Goal: Task Accomplishment & Management: Manage account settings

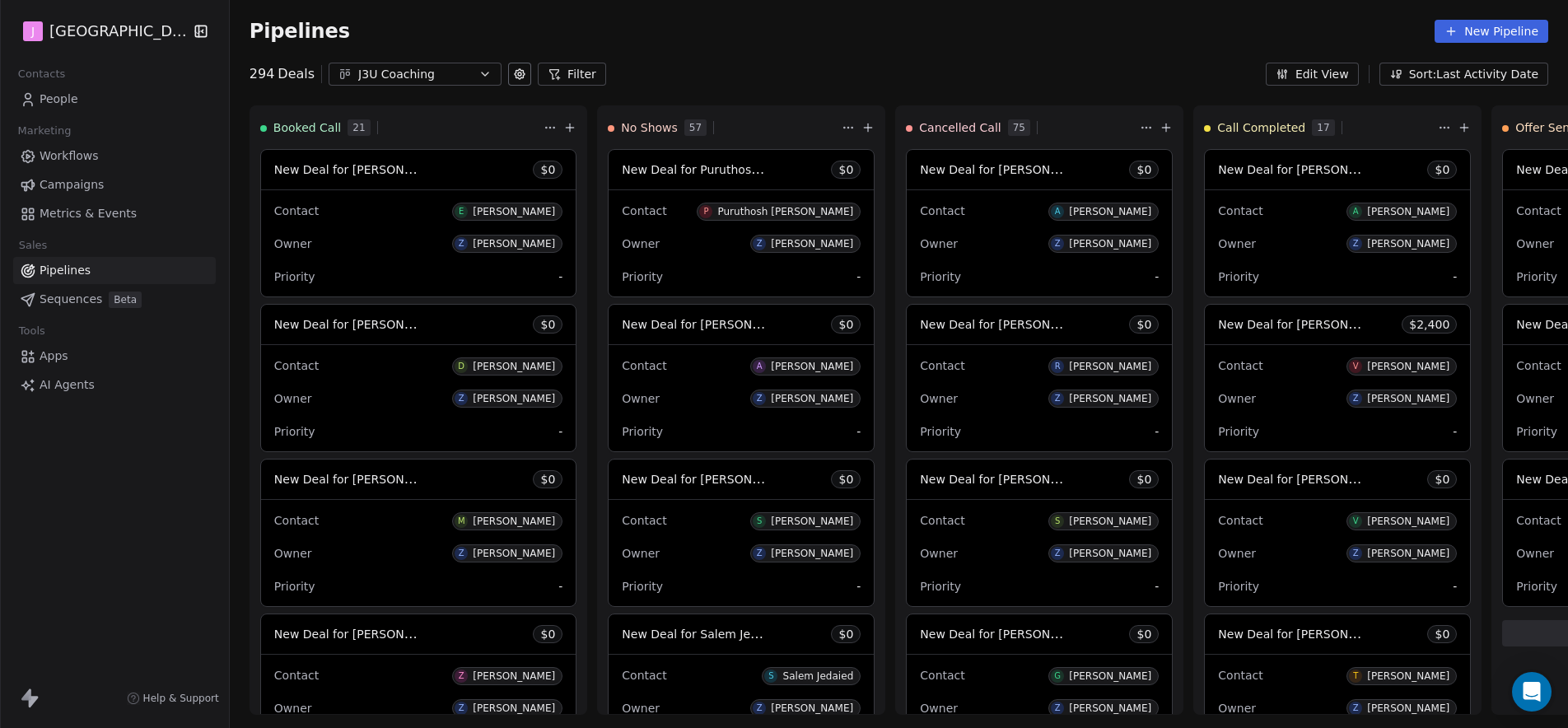
scroll to position [562, 0]
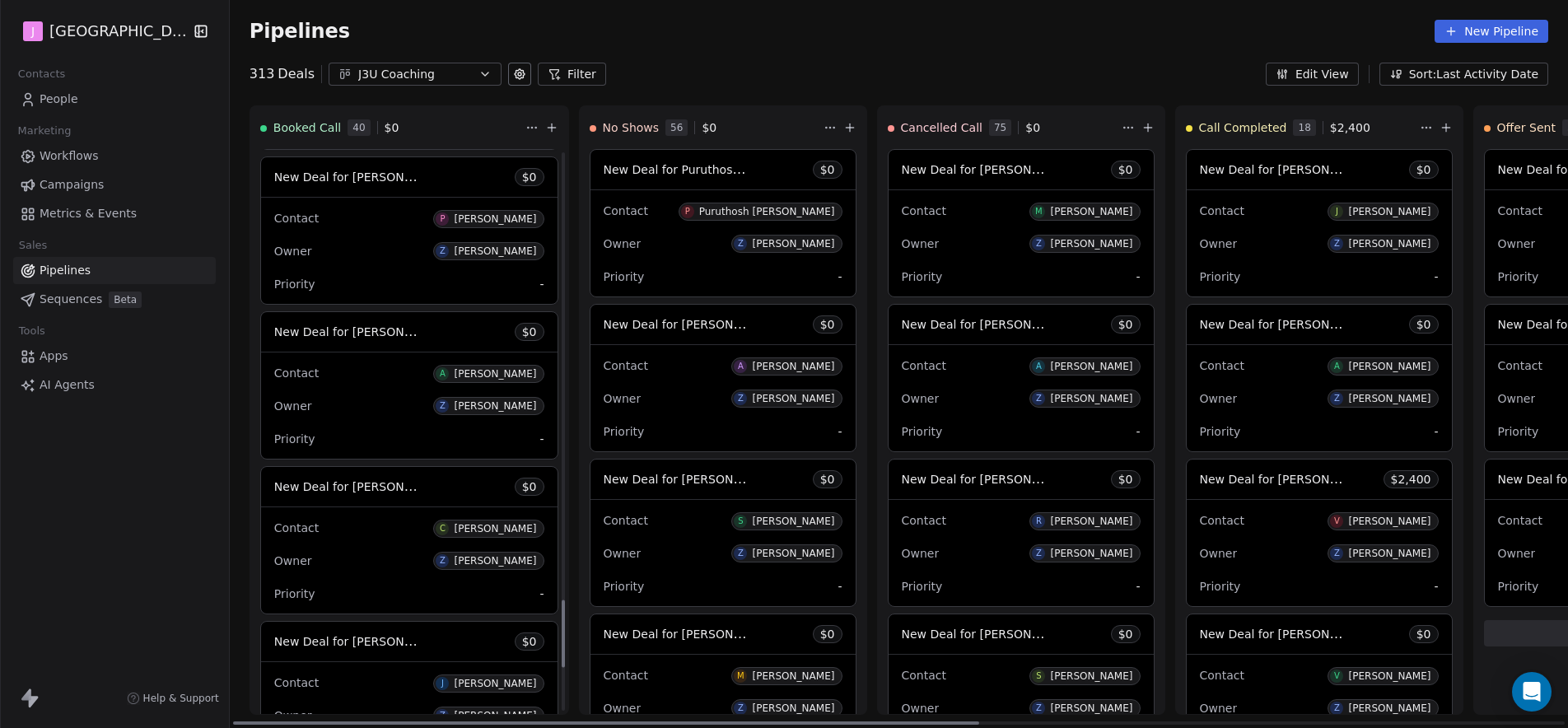
scroll to position [3739, 0]
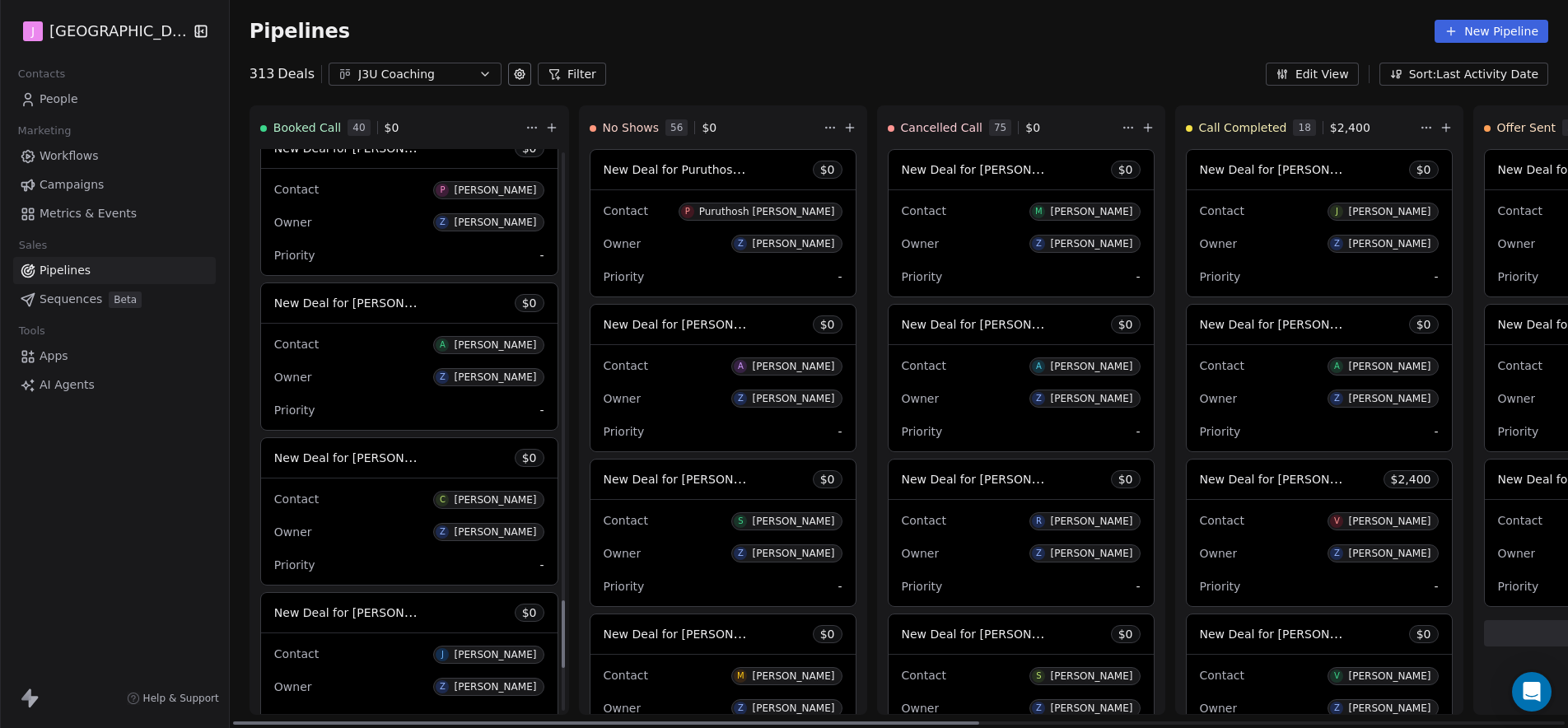
click at [389, 302] on span "New Deal for [PERSON_NAME]" at bounding box center [361, 302] width 174 height 16
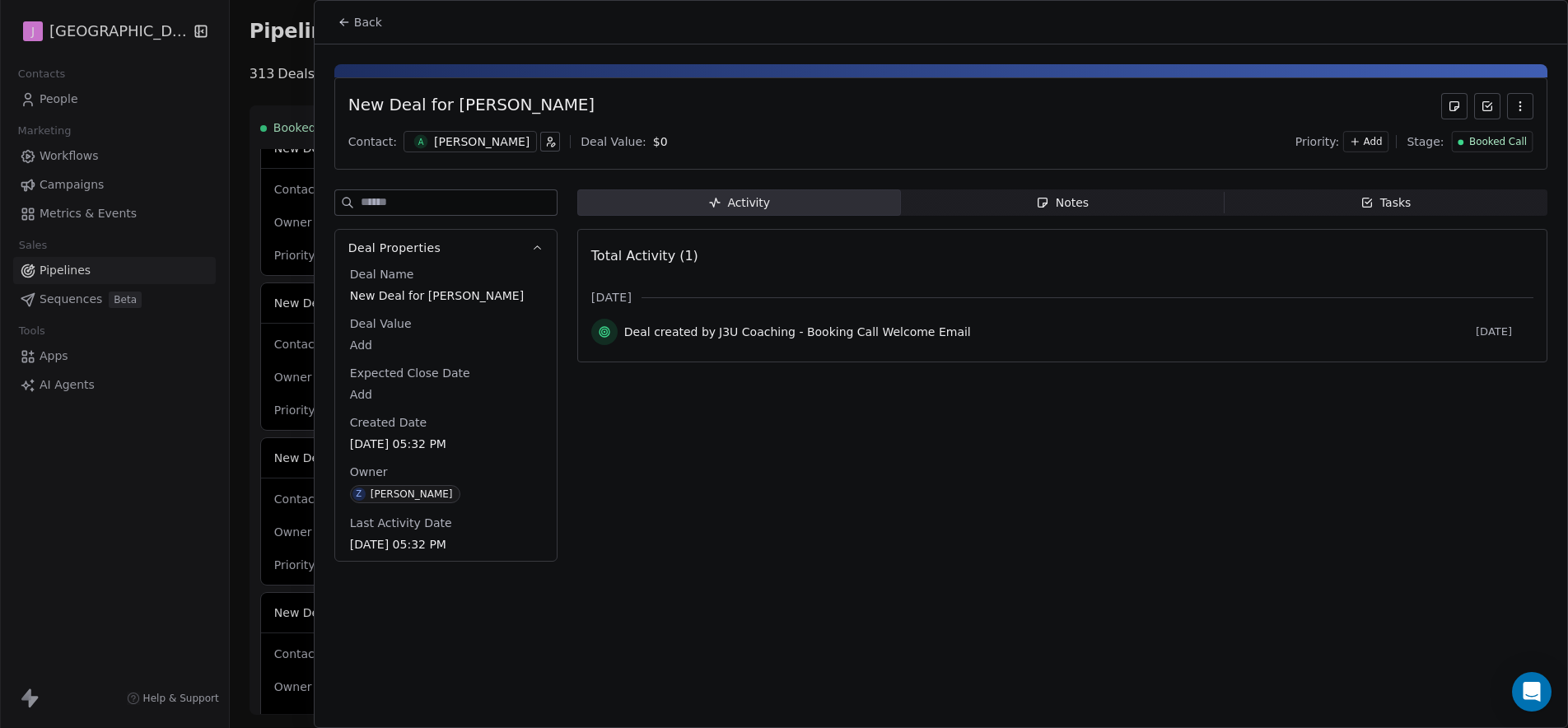
click at [1508, 145] on span "Booked Call" at bounding box center [1498, 142] width 58 height 14
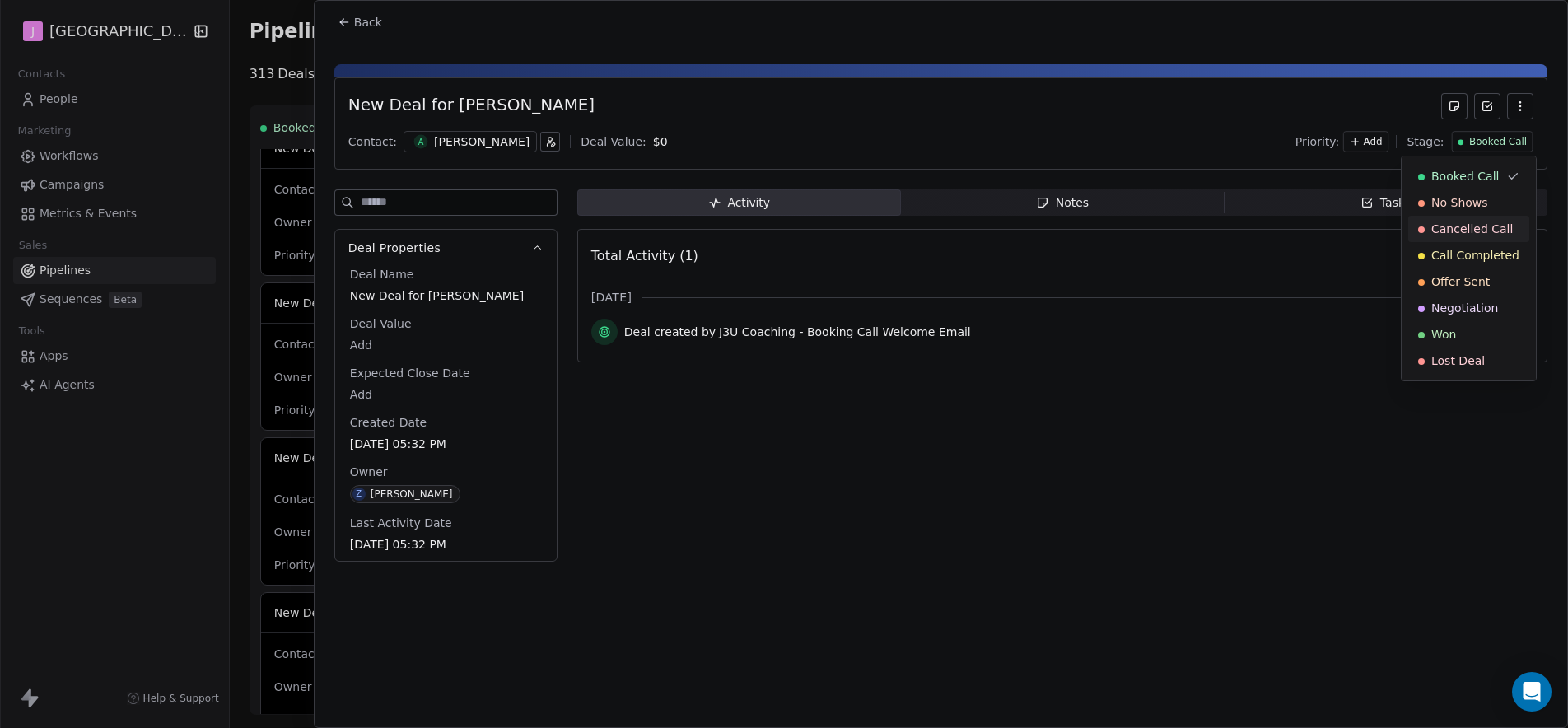
drag, startPoint x: 561, startPoint y: 51, endPoint x: 542, endPoint y: 51, distance: 19.0
click at [559, 51] on html "J J3 University Contacts People Marketing Workflows Campaigns Metrics & Events …" at bounding box center [784, 364] width 1568 height 728
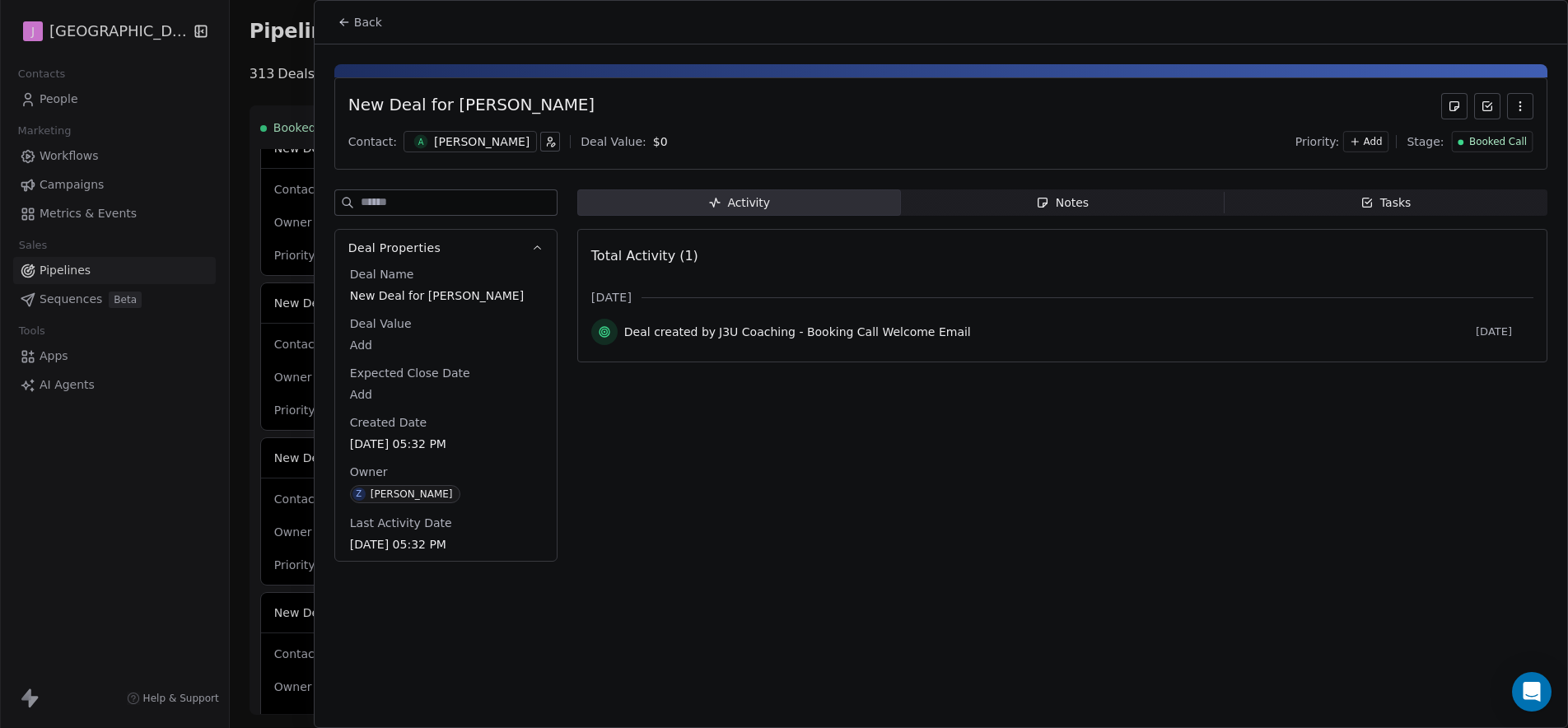
click at [390, 25] on button "Back" at bounding box center [360, 22] width 65 height 30
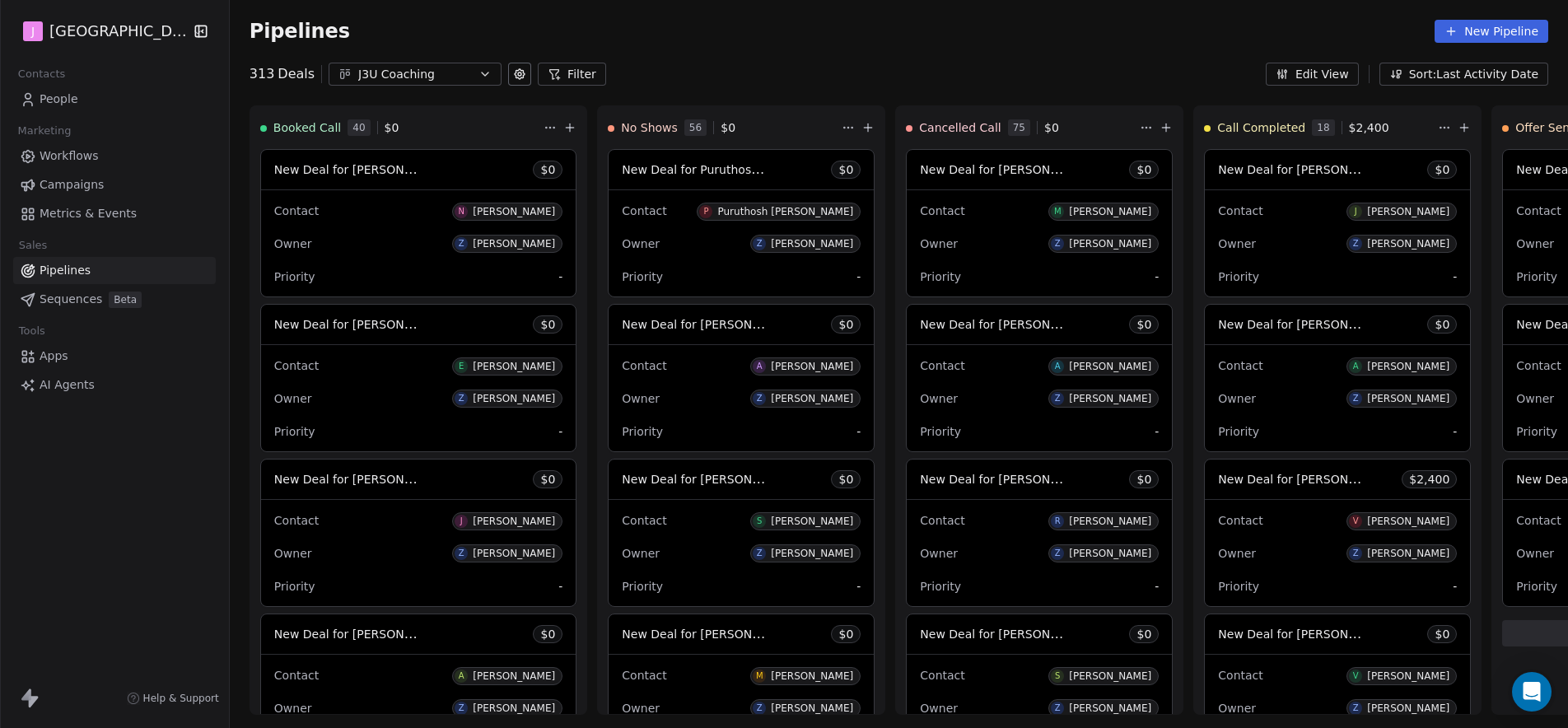
click at [66, 109] on link "People" at bounding box center [114, 99] width 203 height 27
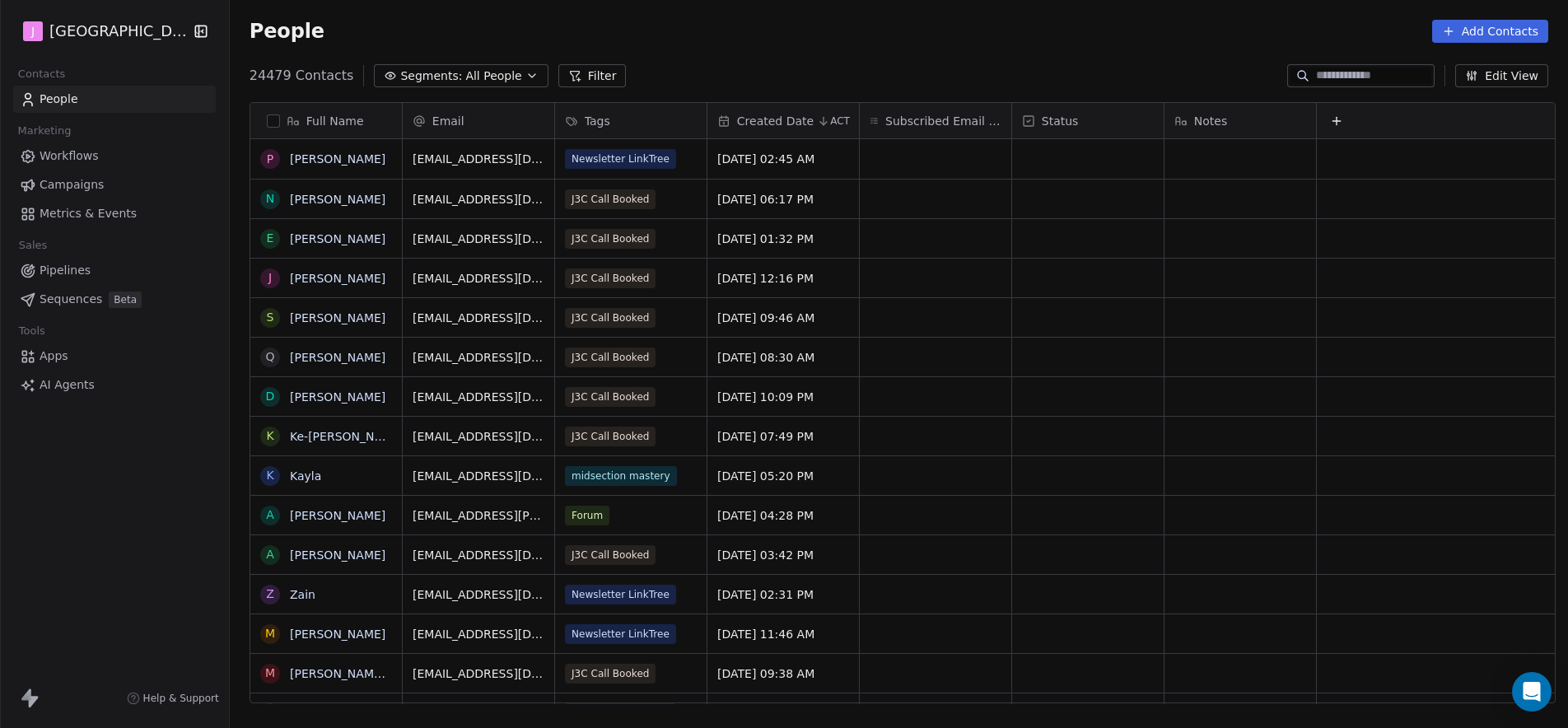
scroll to position [629, 1334]
click at [1338, 80] on input at bounding box center [1373, 76] width 115 height 17
paste input "**********"
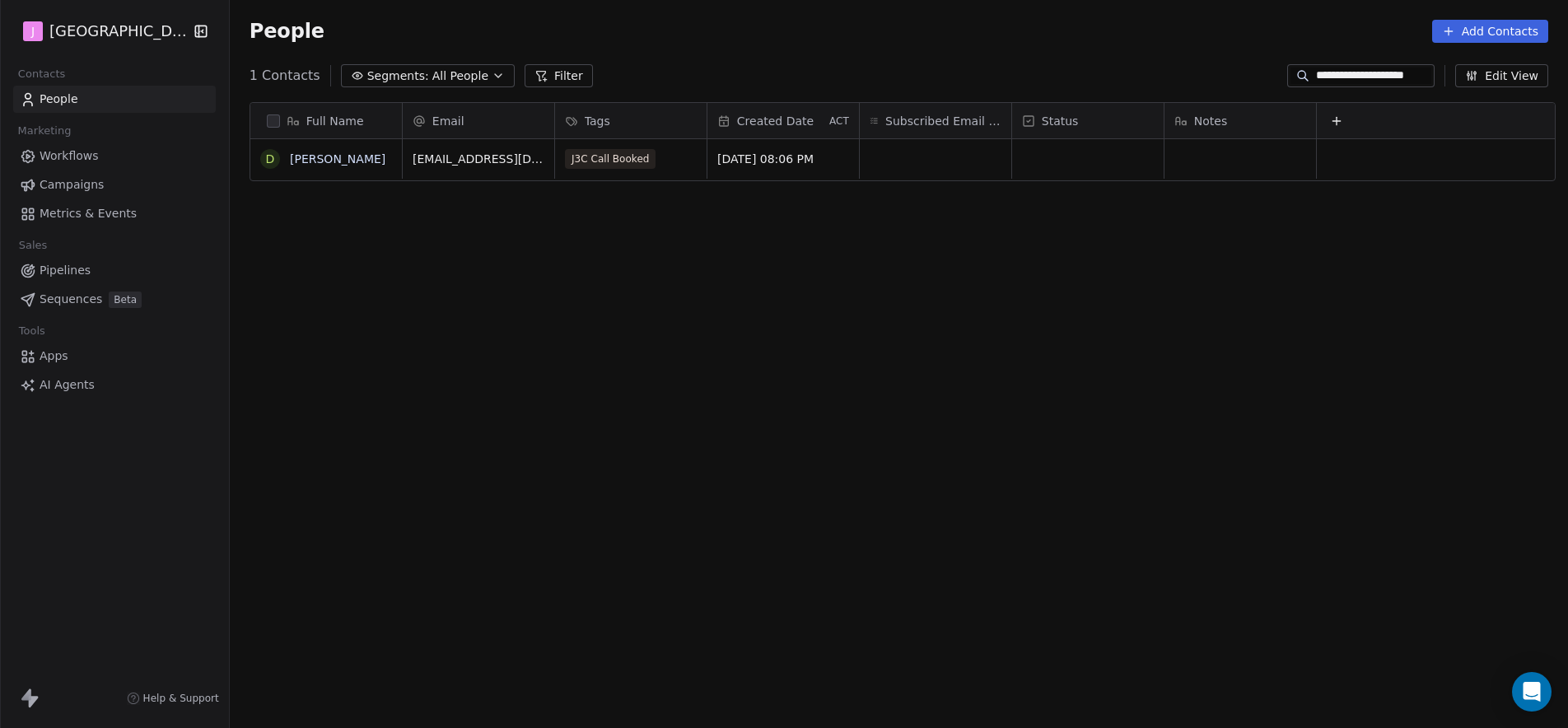
type input "**********"
click at [1102, 170] on div "grid" at bounding box center [1088, 159] width 152 height 40
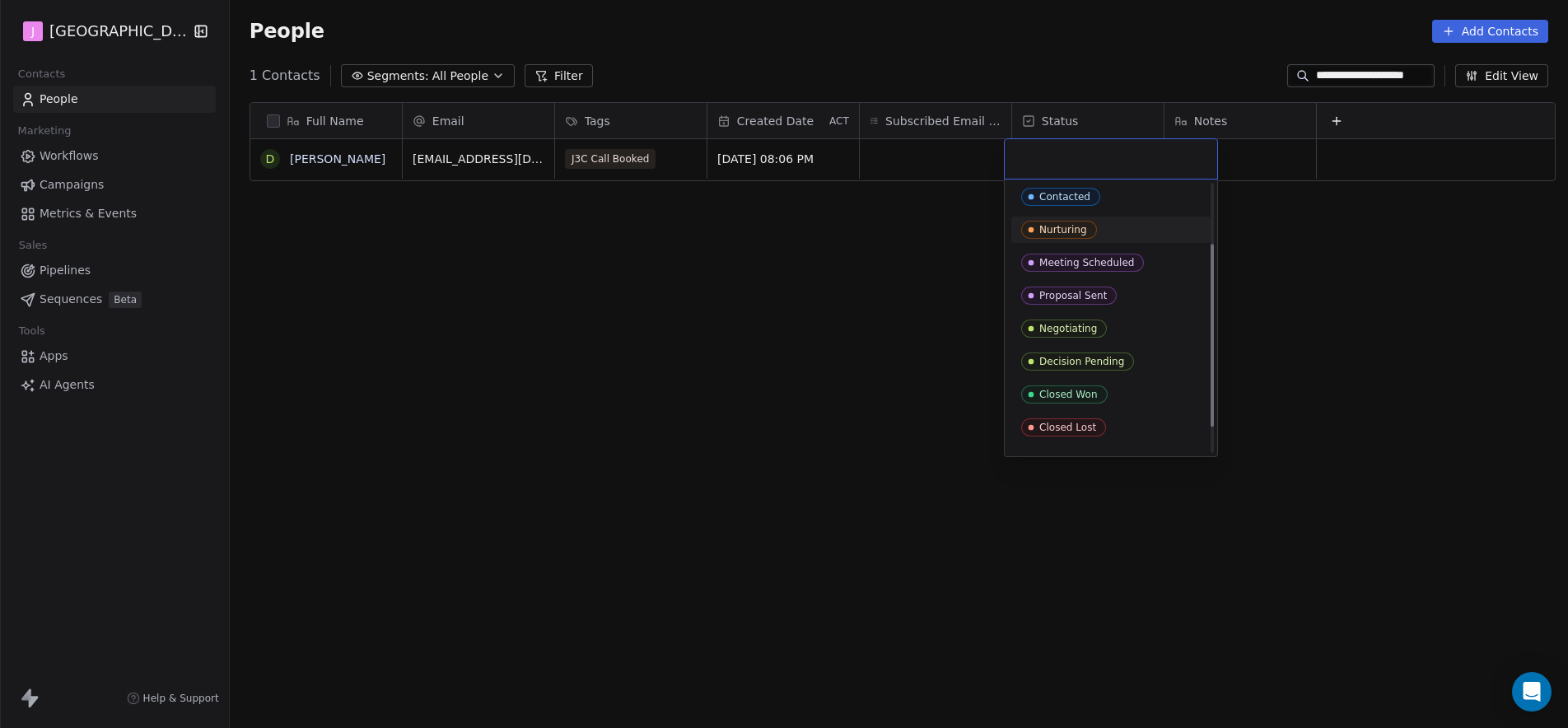
scroll to position [125, 0]
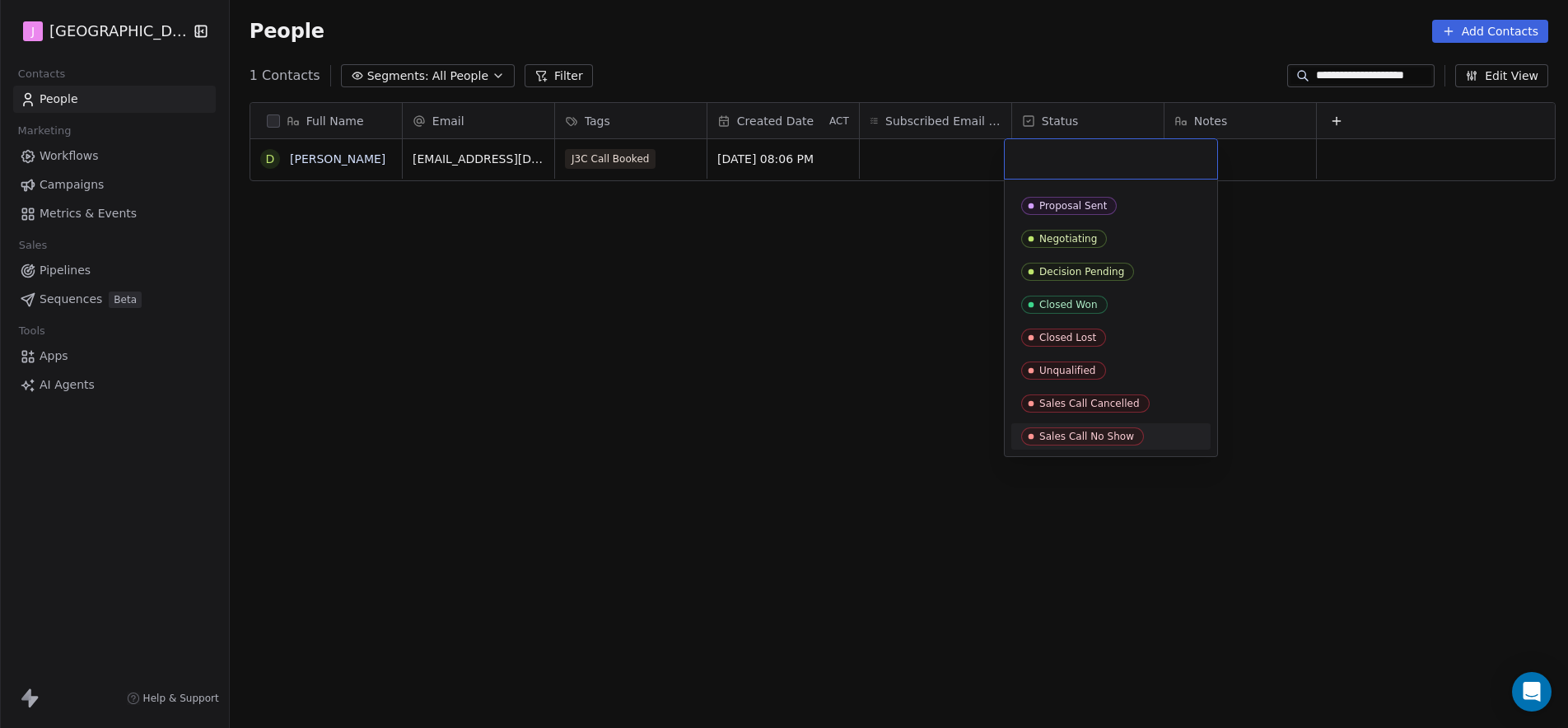
click at [1083, 436] on div "Sales Call No Show" at bounding box center [1086, 436] width 94 height 12
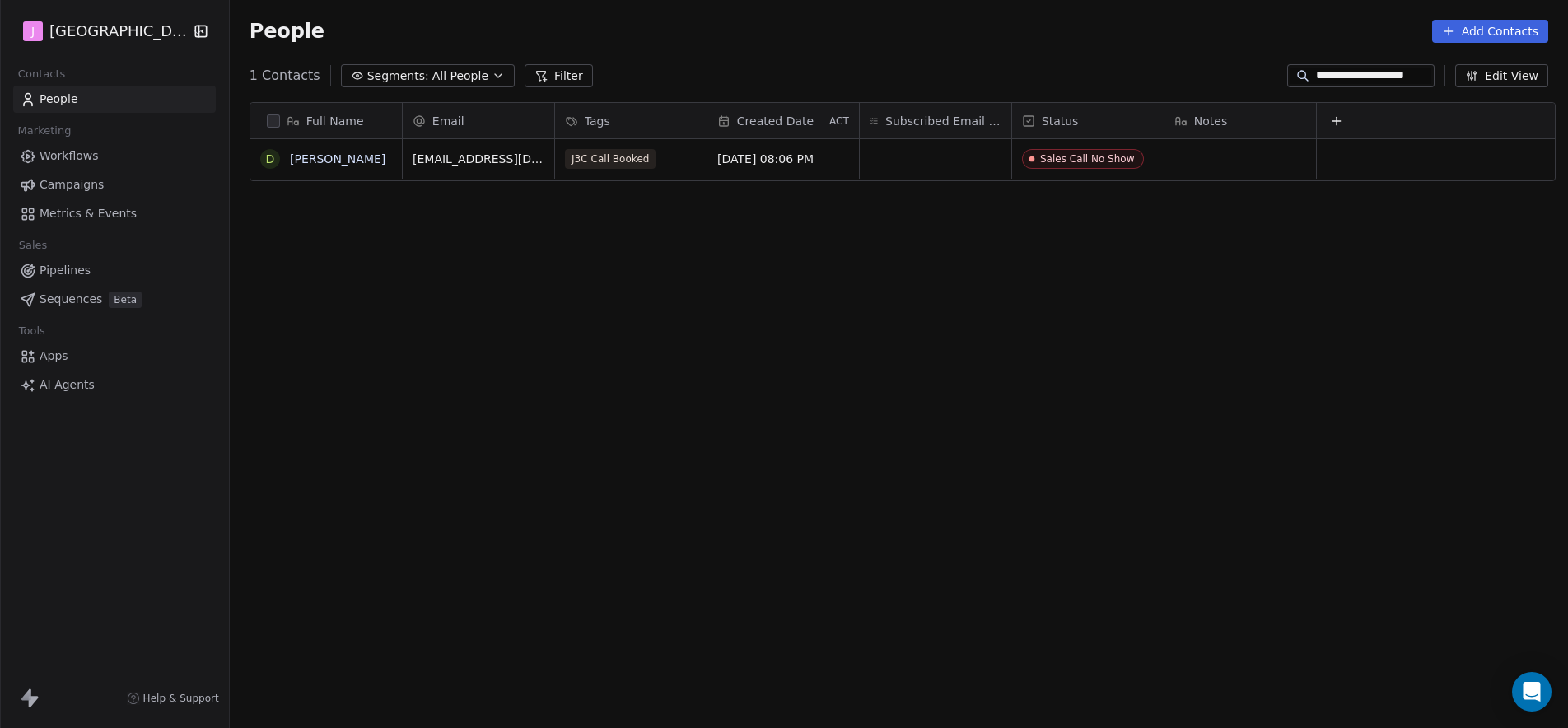
click at [78, 268] on span "Pipelines" at bounding box center [65, 270] width 51 height 17
